Goal: Book appointment/travel/reservation

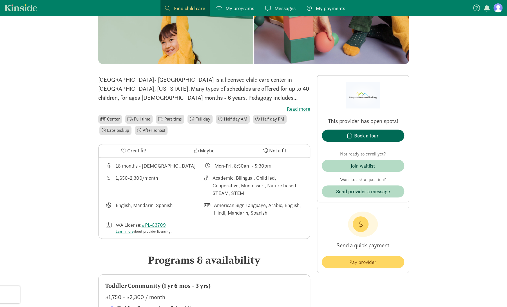
scroll to position [84, 0]
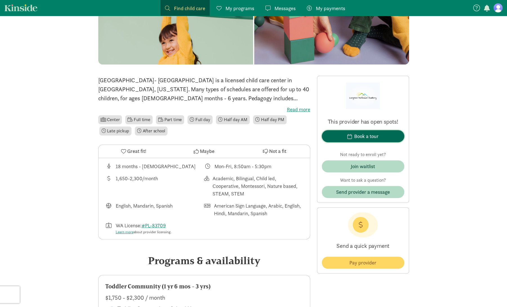
click at [376, 133] on div "Book a tour" at bounding box center [366, 136] width 24 height 8
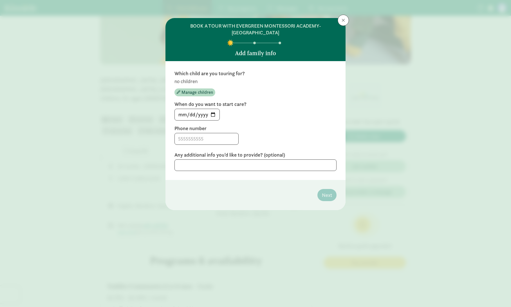
click at [191, 83] on p "no children" at bounding box center [255, 81] width 162 height 7
click at [205, 83] on p "no children" at bounding box center [255, 81] width 162 height 7
click at [203, 93] on span "Manage children" at bounding box center [197, 92] width 32 height 7
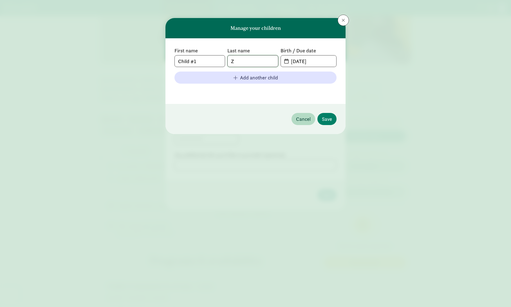
click at [242, 61] on input "Z" at bounding box center [253, 60] width 50 height 11
drag, startPoint x: 200, startPoint y: 61, endPoint x: 174, endPoint y: 59, distance: 26.0
click at [174, 59] on div "First name Child #1 Last name Z Birth / Due date [DATE] Add another child" at bounding box center [255, 71] width 180 height 66
click at [205, 61] on input "Child #1" at bounding box center [200, 60] width 50 height 11
click at [196, 61] on input "Child #xiangyang" at bounding box center [200, 60] width 50 height 11
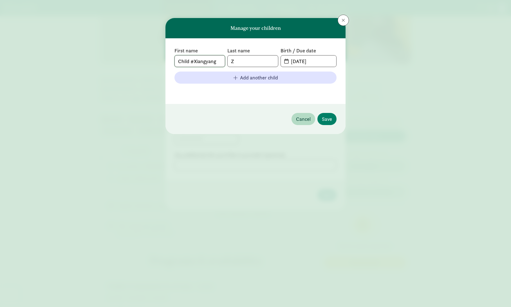
type input "Child #Xiangyang"
click at [246, 61] on input "Z" at bounding box center [253, 60] width 50 height 11
type input "[PERSON_NAME]"
click at [288, 62] on input "[DATE]" at bounding box center [312, 60] width 49 height 11
click at [291, 62] on input "[DATE]" at bounding box center [312, 60] width 49 height 11
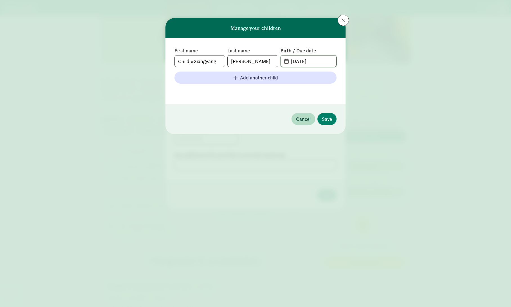
click at [300, 62] on input "[DATE]" at bounding box center [312, 60] width 49 height 11
click at [285, 62] on span "[DATE]" at bounding box center [308, 60] width 55 height 11
click at [315, 62] on input "[DATE]" at bounding box center [312, 60] width 49 height 11
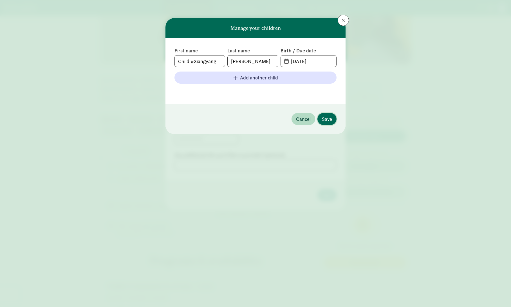
click at [327, 116] on span "Save" at bounding box center [327, 119] width 10 height 8
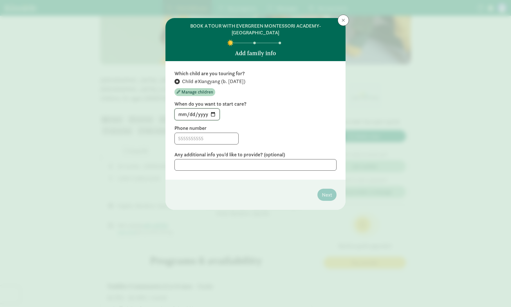
click at [213, 114] on input "[DATE]" at bounding box center [197, 114] width 45 height 11
click at [207, 91] on span "Manage children" at bounding box center [197, 92] width 32 height 7
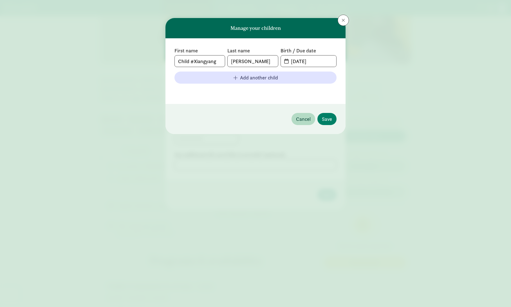
click at [285, 62] on span "[DATE]" at bounding box center [308, 60] width 55 height 11
click at [286, 62] on span "[DATE]" at bounding box center [308, 60] width 55 height 11
click at [312, 62] on input "[DATE]" at bounding box center [312, 60] width 49 height 11
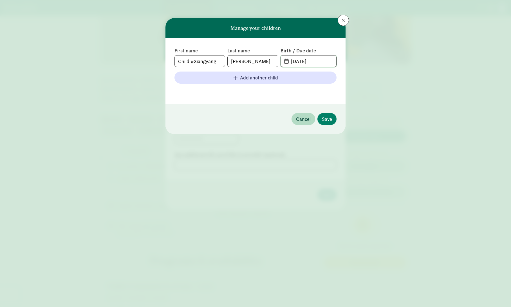
click at [319, 61] on input "[DATE]" at bounding box center [312, 60] width 49 height 11
drag, startPoint x: 319, startPoint y: 61, endPoint x: 302, endPoint y: 61, distance: 16.9
click at [302, 61] on input "[DATE]" at bounding box center [312, 60] width 49 height 11
click at [293, 60] on input "[DATE]" at bounding box center [312, 60] width 49 height 11
click at [284, 62] on span "[DATE]" at bounding box center [308, 60] width 55 height 11
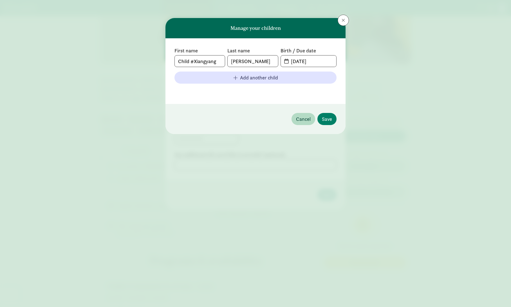
click at [284, 62] on span "[DATE]" at bounding box center [308, 60] width 55 height 11
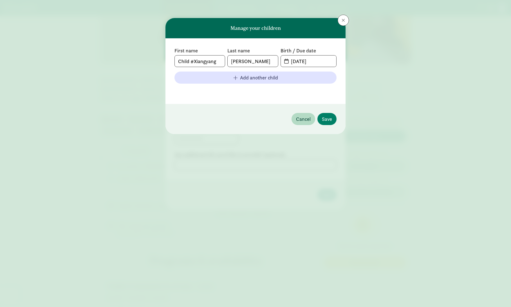
click at [284, 62] on span "[DATE]" at bounding box center [308, 60] width 55 height 11
click at [193, 61] on input "Child #Xiangyang" at bounding box center [200, 60] width 50 height 11
type input "Xiangyang"
click at [327, 116] on span "Save" at bounding box center [327, 119] width 10 height 8
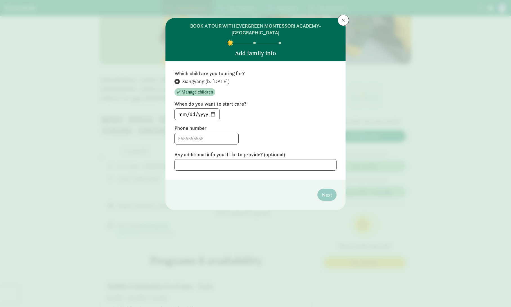
click at [217, 82] on span "Xiangyang (b. [DATE])" at bounding box center [206, 81] width 48 height 7
click at [178, 82] on input "Xiangyang (b. [DATE])" at bounding box center [176, 82] width 4 height 4
click at [224, 82] on span "Xiangyang (b. [DATE])" at bounding box center [206, 81] width 48 height 7
click at [178, 82] on input "Xiangyang (b. [DATE])" at bounding box center [176, 82] width 4 height 4
click at [224, 82] on span "Xiangyang (b. [DATE])" at bounding box center [206, 81] width 48 height 7
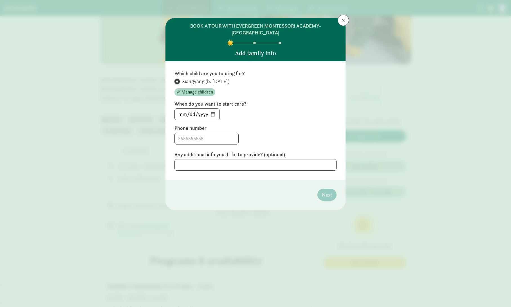
click at [178, 82] on input "Xiangyang (b. [DATE])" at bounding box center [176, 82] width 4 height 4
click at [191, 94] on span "Manage children" at bounding box center [197, 92] width 32 height 7
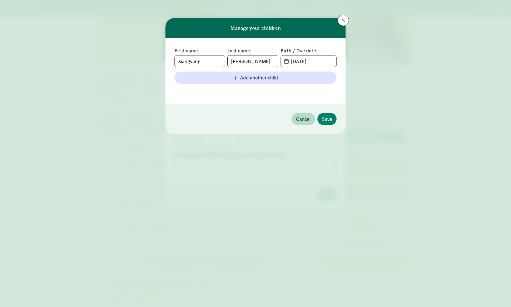
click at [285, 62] on span "[DATE]" at bounding box center [308, 60] width 55 height 11
click at [296, 62] on input "[DATE]" at bounding box center [312, 60] width 49 height 11
drag, startPoint x: 296, startPoint y: 62, endPoint x: 308, endPoint y: 61, distance: 12.4
click at [308, 61] on input "[DATE]" at bounding box center [312, 60] width 49 height 11
click at [316, 61] on input "[DATE]" at bounding box center [312, 60] width 49 height 11
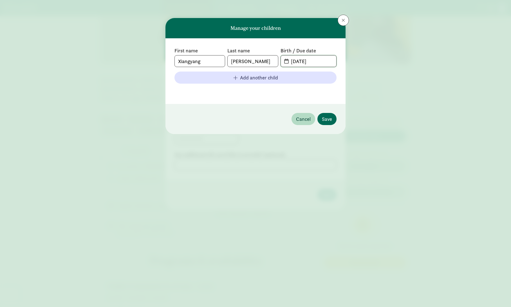
type input "[DATE]"
click at [329, 118] on span "Save" at bounding box center [327, 119] width 10 height 8
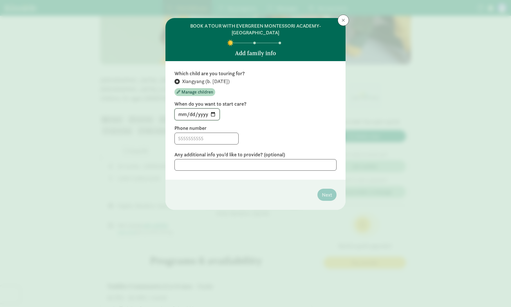
click at [197, 116] on input "[DATE]" at bounding box center [197, 114] width 45 height 11
click at [214, 114] on input "[DATE]" at bounding box center [197, 114] width 45 height 11
type input "[DATE]"
click at [284, 126] on label "Phone number" at bounding box center [255, 128] width 162 height 7
click at [206, 139] on input at bounding box center [207, 138] width 64 height 11
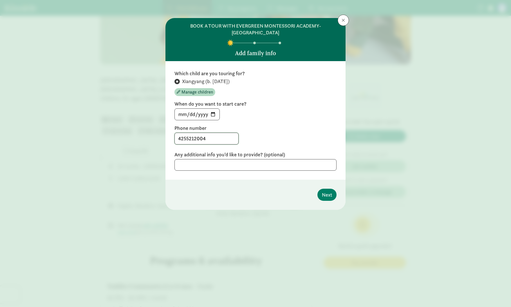
type input "4255212004"
click at [197, 165] on textarea at bounding box center [255, 165] width 162 height 12
click at [329, 192] on span "Next" at bounding box center [327, 195] width 10 height 8
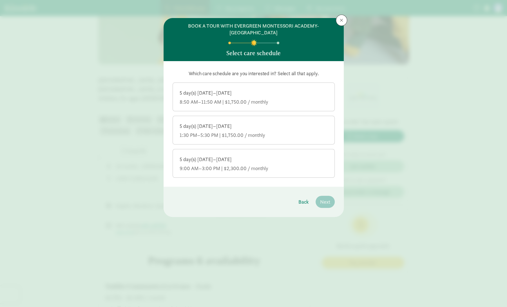
click at [288, 160] on div "5 day(s) [DATE]–[DATE]" at bounding box center [253, 159] width 148 height 7
click at [0, 0] on input "5 day(s) [DATE]–[DATE] 9:00 AM–3:00 PM | $2,300.00 / monthly" at bounding box center [0, 0] width 0 height 0
click at [326, 199] on span "Next" at bounding box center [325, 202] width 10 height 8
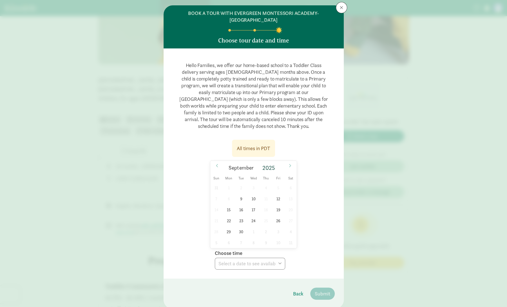
scroll to position [0, 0]
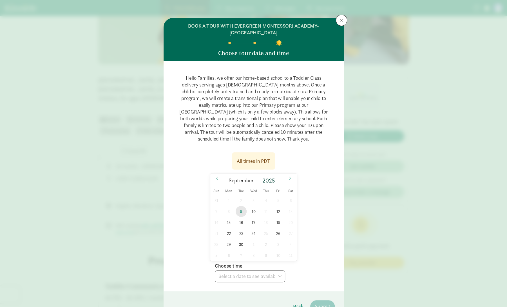
click at [237, 210] on span "9" at bounding box center [240, 211] width 11 height 11
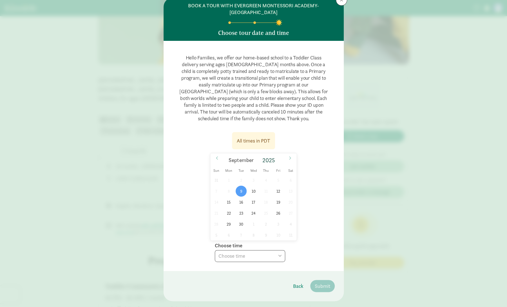
scroll to position [28, 0]
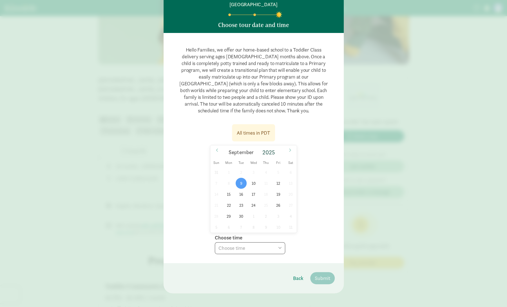
click at [255, 248] on select "Choose time 03:30 PM" at bounding box center [250, 248] width 70 height 12
select select "[DATE]T15:30:00.000-07:00"
click at [215, 242] on select "Choose time 03:30 PM" at bounding box center [250, 248] width 70 height 12
click at [336, 241] on div "Hello Families, we offer our home-based school to a Toddler Class delivery serv…" at bounding box center [253, 148] width 180 height 230
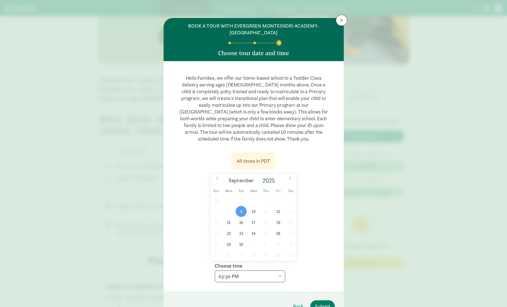
scroll to position [32, 0]
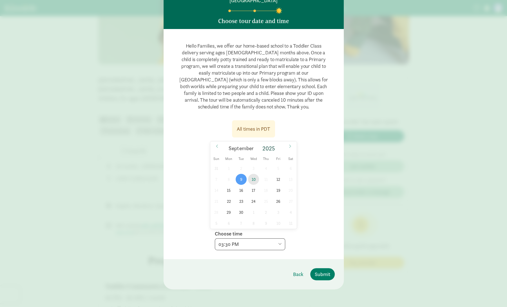
click at [255, 180] on span "10" at bounding box center [253, 179] width 11 height 11
click at [261, 241] on select "Choose time 03:30 PM" at bounding box center [250, 244] width 70 height 12
click at [275, 176] on span "12" at bounding box center [278, 179] width 11 height 11
click at [246, 240] on select "Choose time 10:00 AM 03:00 PM 03:30 PM" at bounding box center [250, 244] width 70 height 12
click at [228, 189] on span "15" at bounding box center [228, 190] width 11 height 11
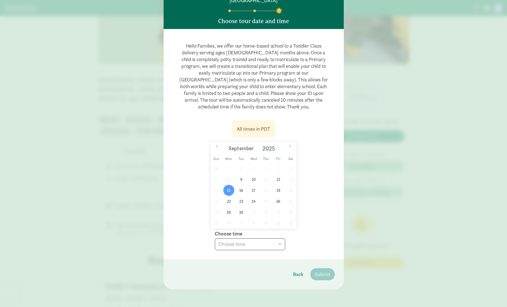
click at [246, 238] on select "Choose time 03:30 PM" at bounding box center [250, 244] width 70 height 12
click at [275, 178] on span "12" at bounding box center [278, 179] width 11 height 11
click at [238, 244] on select "Choose time 10:00 AM 03:00 PM 03:30 PM" at bounding box center [250, 244] width 70 height 12
select select "[DATE]T10:00:00.000-07:00"
click at [215, 238] on select "Choose time 10:00 AM 03:00 PM 03:30 PM" at bounding box center [250, 244] width 70 height 12
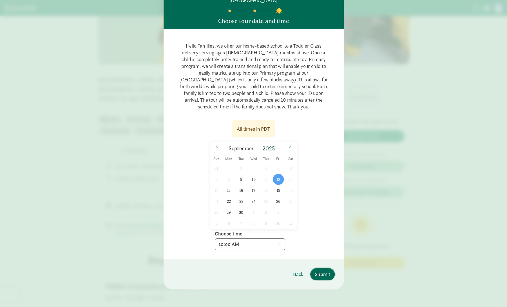
click at [318, 270] on span "Submit" at bounding box center [322, 274] width 15 height 8
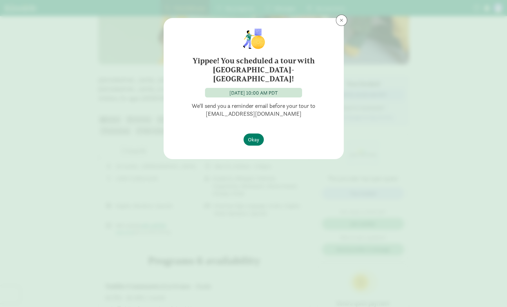
scroll to position [0, 0]
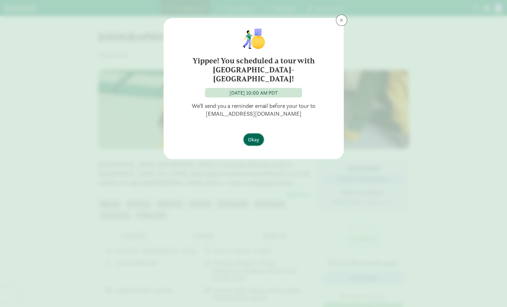
click at [255, 137] on span "Okay" at bounding box center [253, 140] width 11 height 8
